Goal: Task Accomplishment & Management: Use online tool/utility

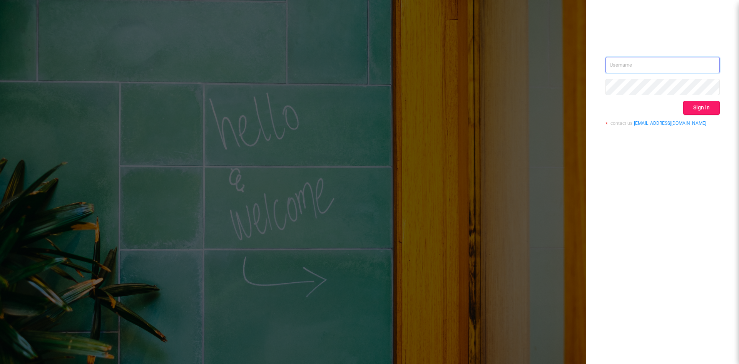
type input "[EMAIL_ADDRESS][DOMAIN_NAME]"
click at [692, 105] on button "Sign in" at bounding box center [701, 108] width 37 height 14
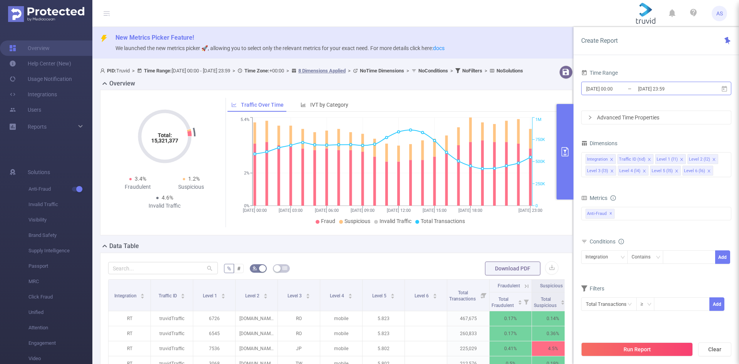
click at [671, 88] on input "[DATE] 23:59" at bounding box center [668, 88] width 62 height 10
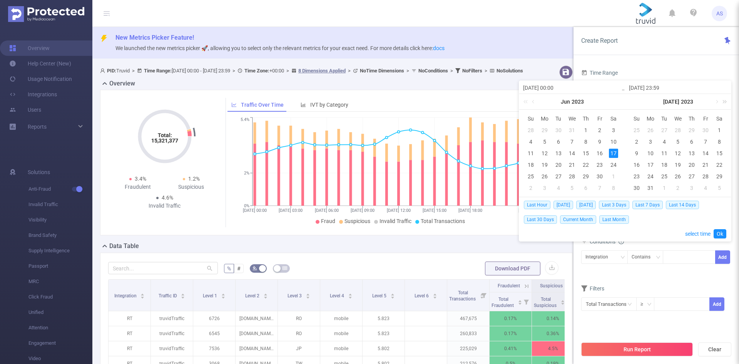
click at [725, 105] on link at bounding box center [723, 101] width 10 height 15
click at [620, 103] on link at bounding box center [617, 101] width 10 height 15
click at [715, 104] on link at bounding box center [716, 101] width 7 height 15
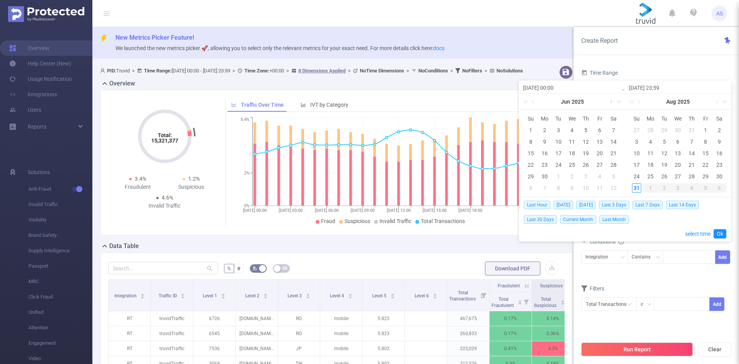
click at [610, 102] on link at bounding box center [610, 101] width 7 height 15
click at [636, 175] on div "24" at bounding box center [636, 176] width 9 height 9
click at [637, 187] on div "31" at bounding box center [636, 187] width 9 height 9
type input "[DATE] 00:00"
type input "[DATE] 23:59"
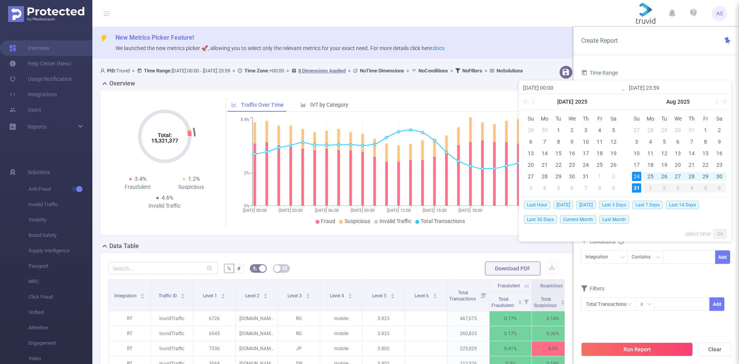
type input "[DATE] 00:00"
type input "[DATE] 23:59"
click at [724, 232] on link "Ok" at bounding box center [719, 233] width 13 height 9
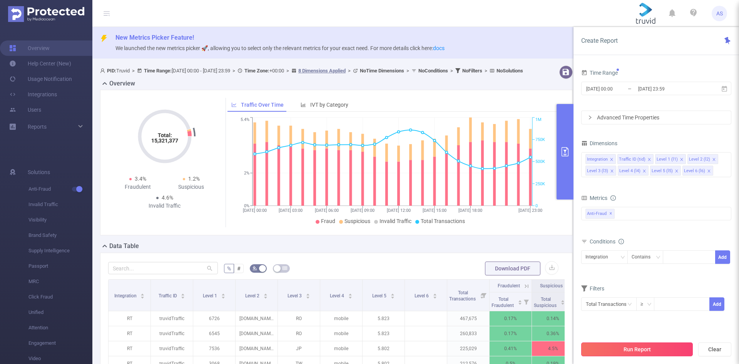
click at [641, 346] on button "Run Report" at bounding box center [637, 349] width 112 height 14
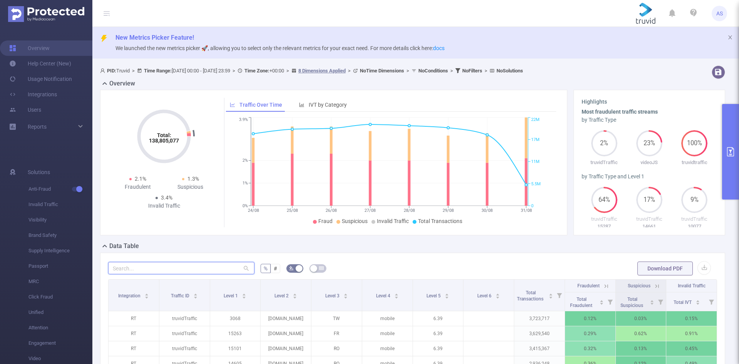
paste input "[DOMAIN_NAME]"
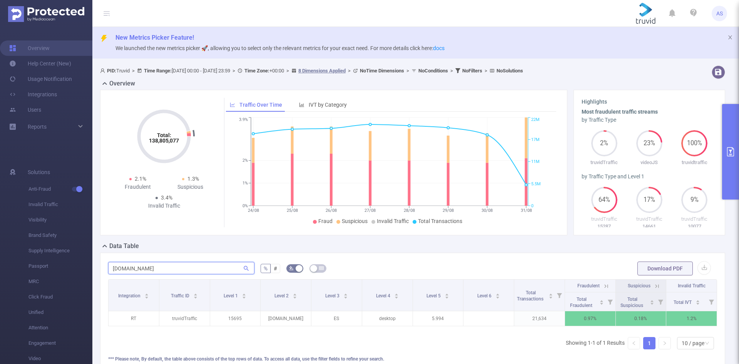
type input "[DOMAIN_NAME]"
